Goal: Check status: Check status

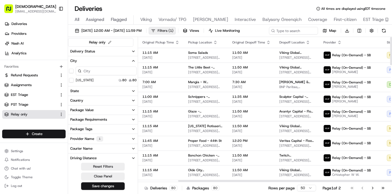
scroll to position [0, 95]
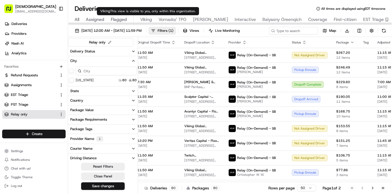
click at [146, 20] on span "Viking" at bounding box center [146, 19] width 12 height 7
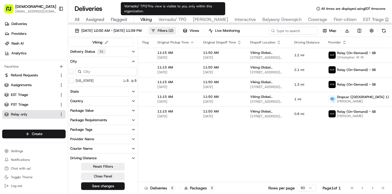
click at [169, 21] on span "Vornado/ TPG" at bounding box center [172, 19] width 28 height 7
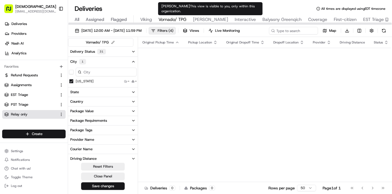
click at [210, 19] on span "[PERSON_NAME]" at bounding box center [210, 19] width 35 height 7
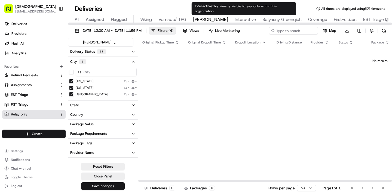
click at [237, 19] on span "Interactive" at bounding box center [245, 19] width 21 height 7
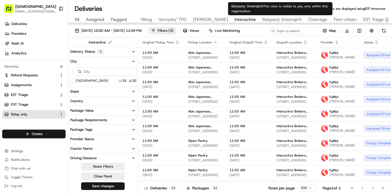
click at [266, 19] on span "Balyasny Greenqich" at bounding box center [282, 19] width 39 height 7
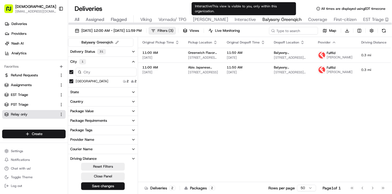
click at [243, 19] on span "Interactive" at bounding box center [245, 19] width 21 height 7
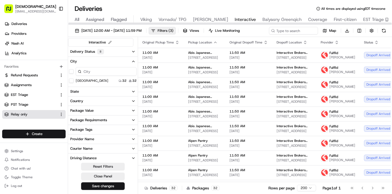
click at [147, 21] on span "Viking" at bounding box center [146, 19] width 12 height 7
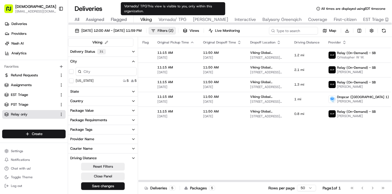
click at [177, 20] on span "Vornado/ TPG" at bounding box center [172, 19] width 28 height 7
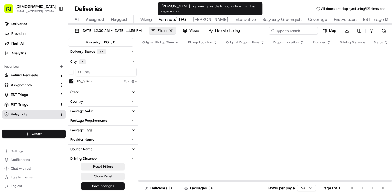
click at [214, 17] on span "[PERSON_NAME]" at bounding box center [210, 19] width 35 height 7
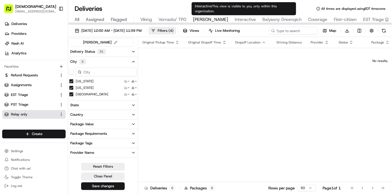
click at [245, 20] on span "Interactive" at bounding box center [245, 19] width 21 height 7
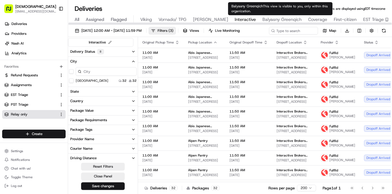
click at [276, 19] on span "Balyasny Greenqich" at bounding box center [282, 19] width 39 height 7
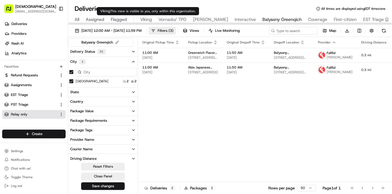
click at [145, 20] on span "Viking" at bounding box center [146, 19] width 12 height 7
